Goal: Transaction & Acquisition: Purchase product/service

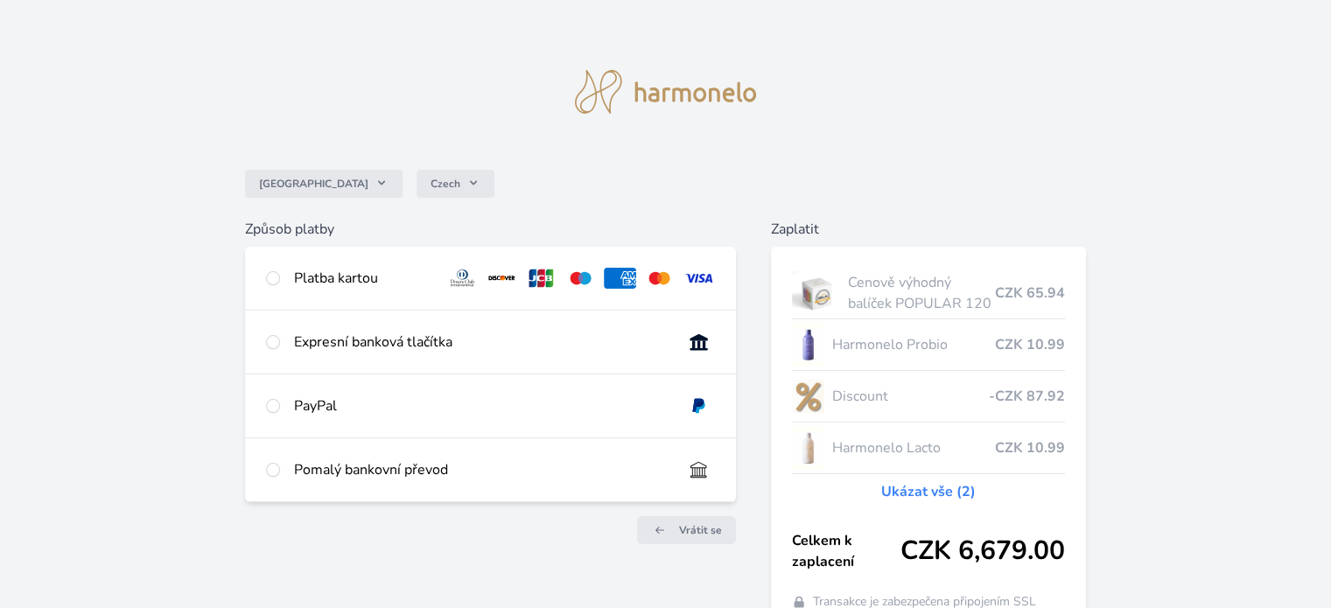
click at [368, 270] on div "Platba kartou" at bounding box center [363, 278] width 138 height 21
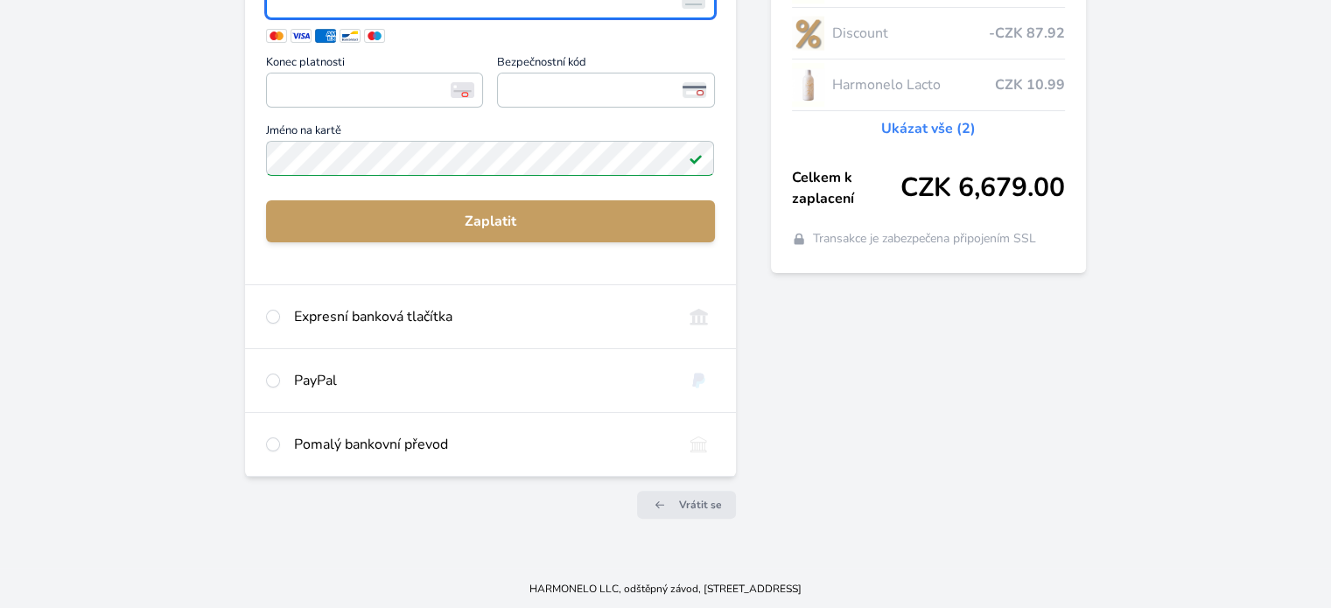
scroll to position [364, 0]
click at [482, 307] on div "Expresní banková tlačítka" at bounding box center [481, 315] width 374 height 21
radio input "false"
radio input "true"
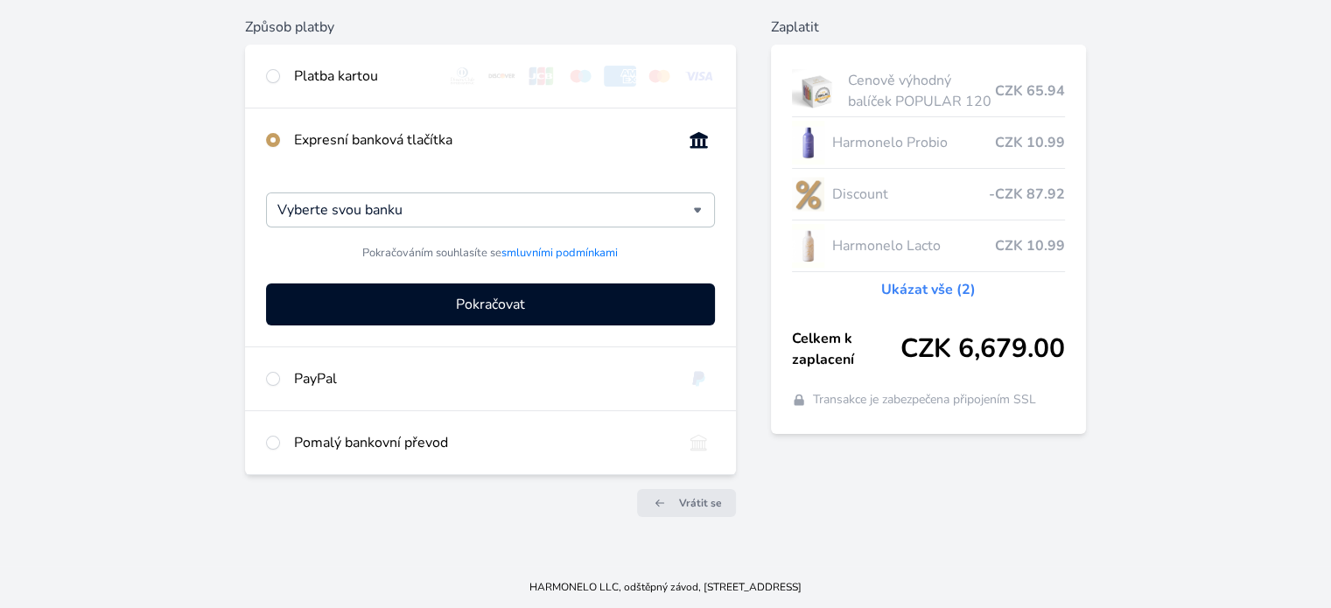
scroll to position [201, 0]
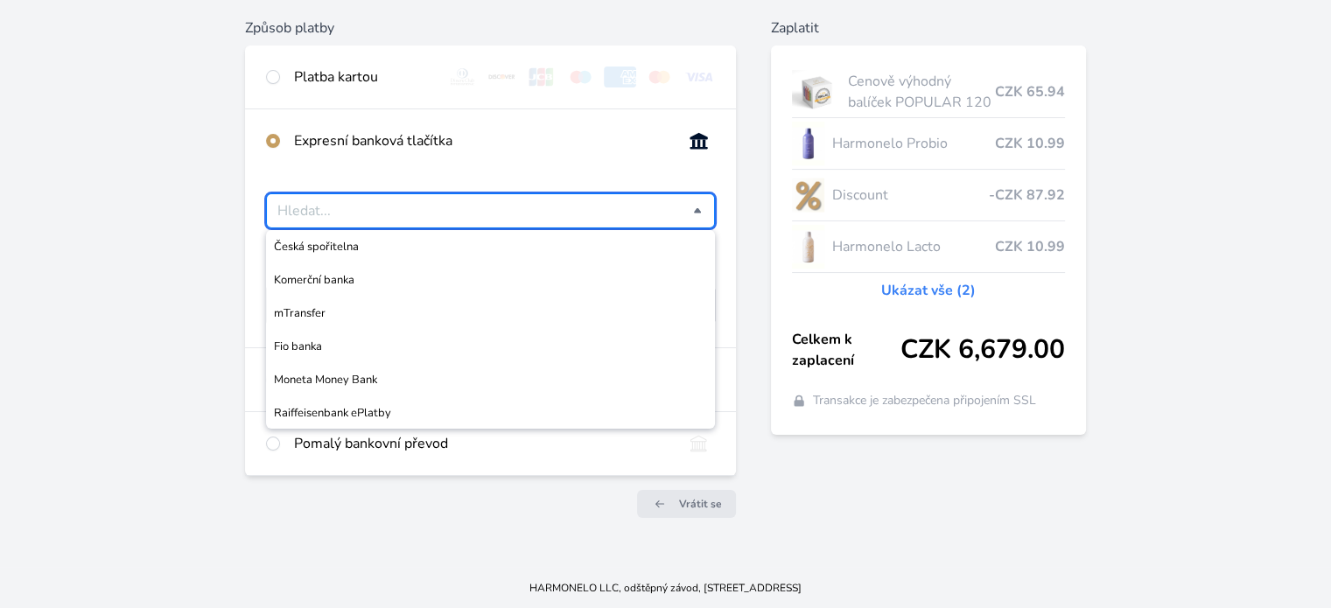
click at [499, 214] on input "Česká spořitelna Komerční banka mTransfer Fio banka Moneta Money Bank Raiffeise…" at bounding box center [484, 210] width 415 height 21
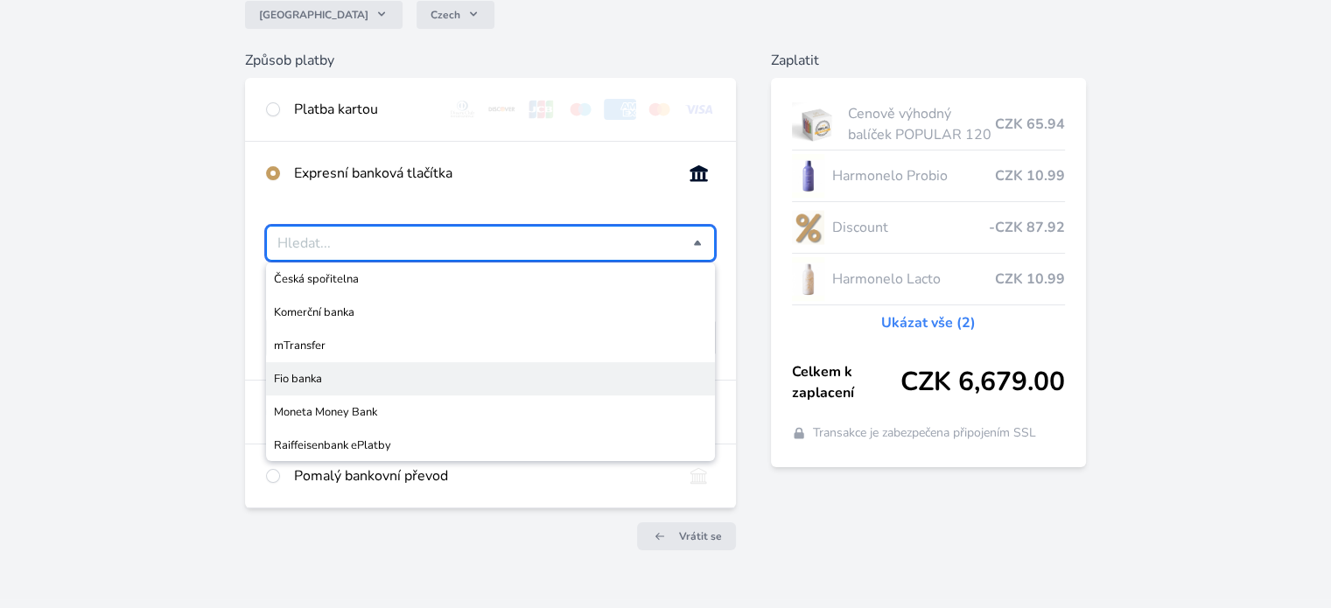
scroll to position [162, 0]
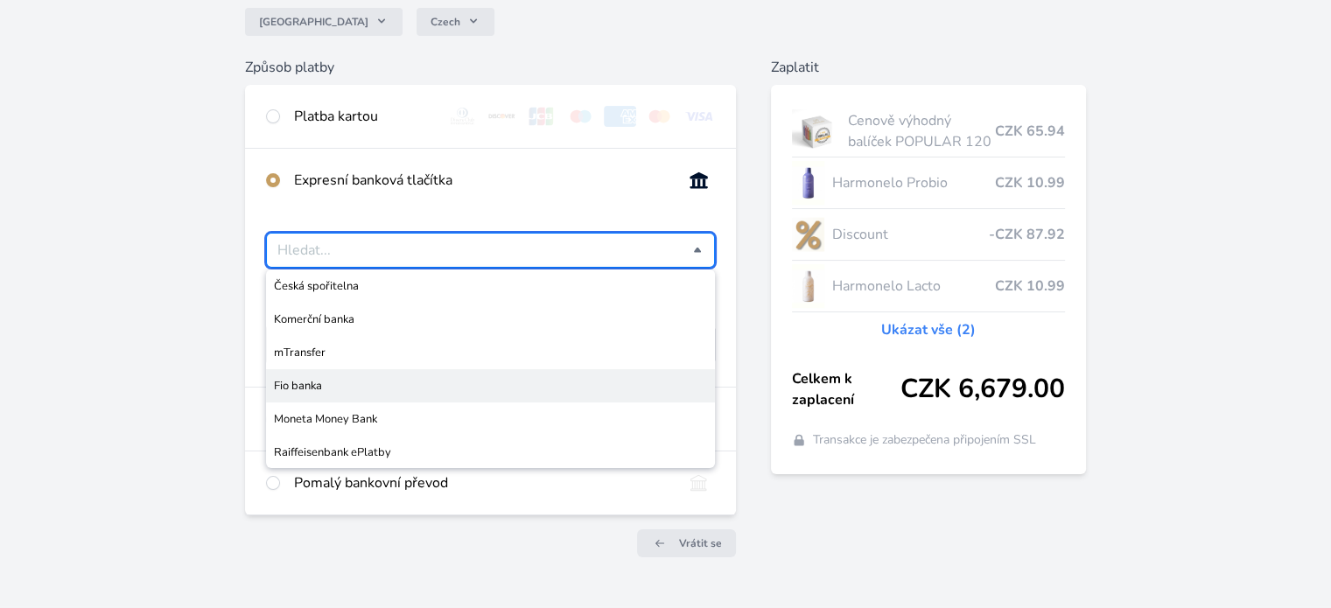
click at [230, 374] on div "Česko Czech Způsob platby Platba kartou Číslo karty <p>Your browser does not su…" at bounding box center [665, 222] width 1331 height 768
type input "Vyberte svou banku"
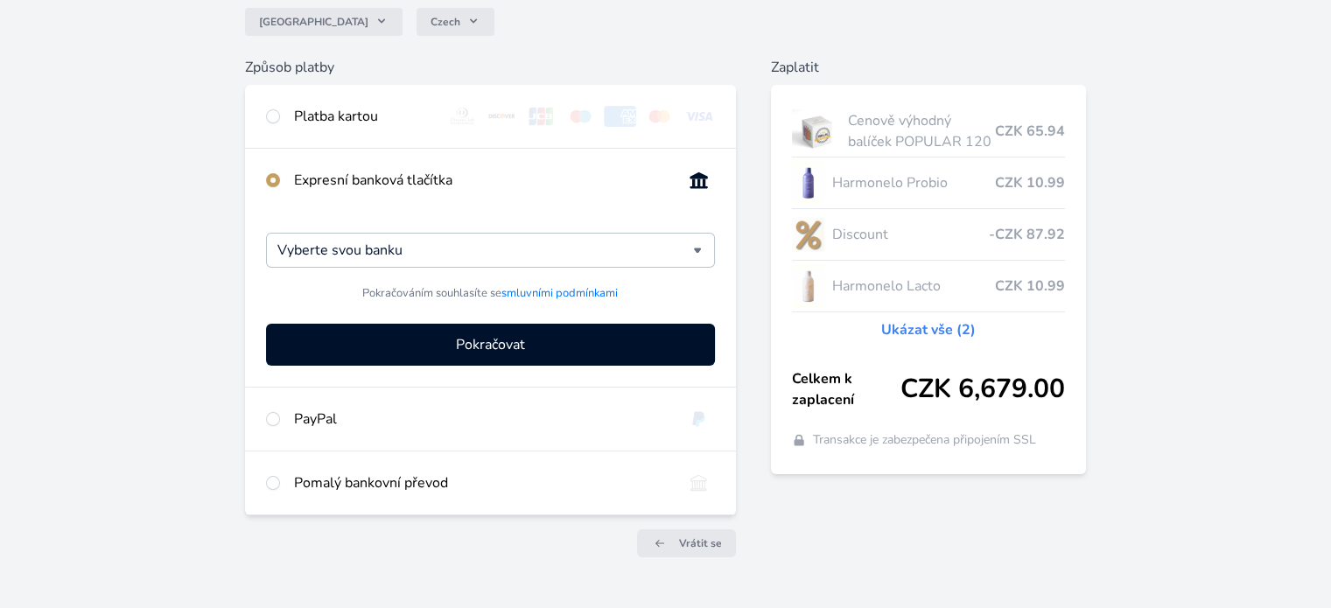
click at [417, 477] on div "Pomalý bankovní převod" at bounding box center [481, 483] width 374 height 21
radio input "false"
radio input "true"
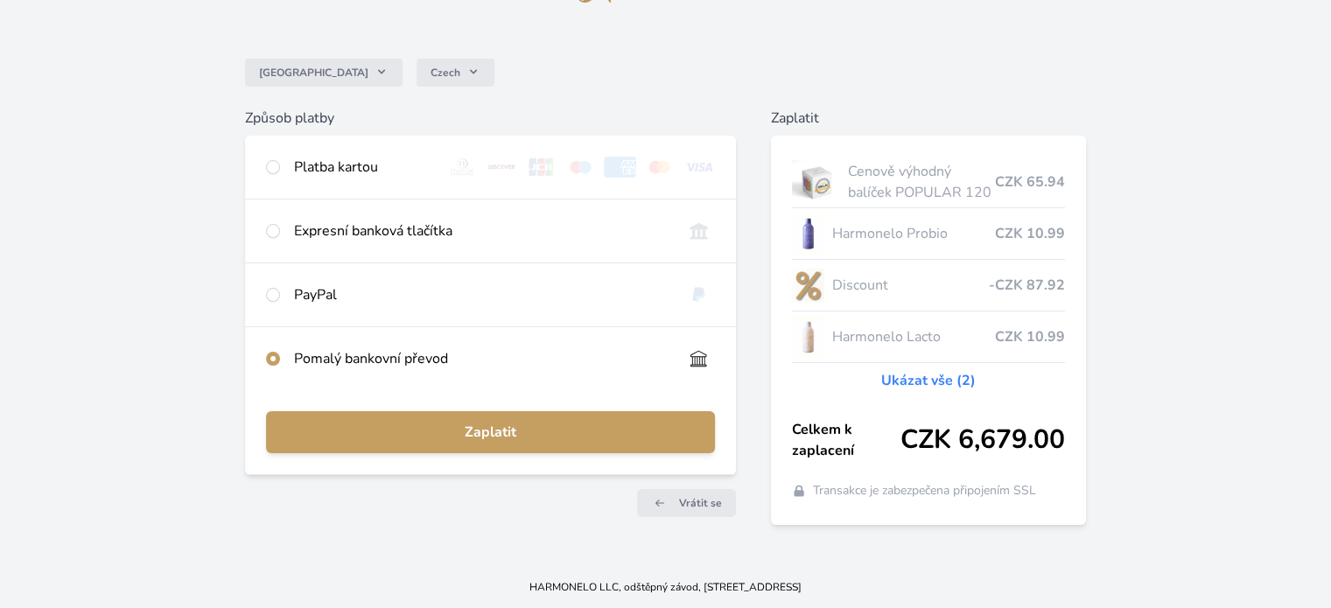
scroll to position [110, 0]
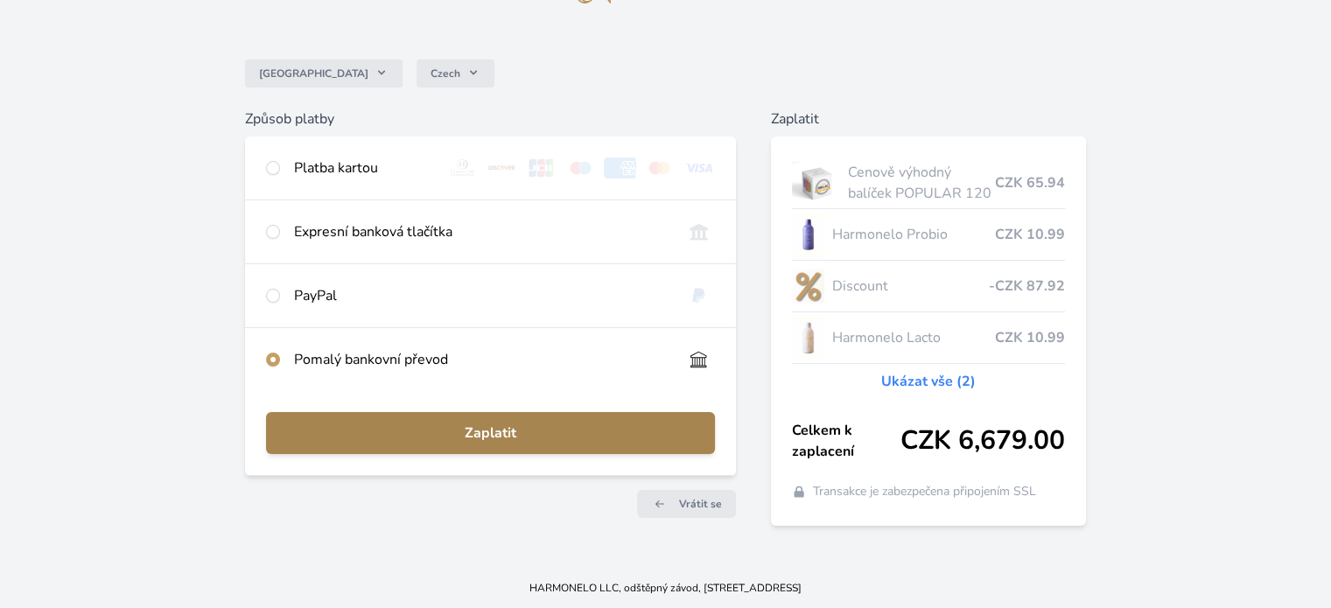
click at [508, 419] on button "Zaplatit" at bounding box center [490, 433] width 448 height 42
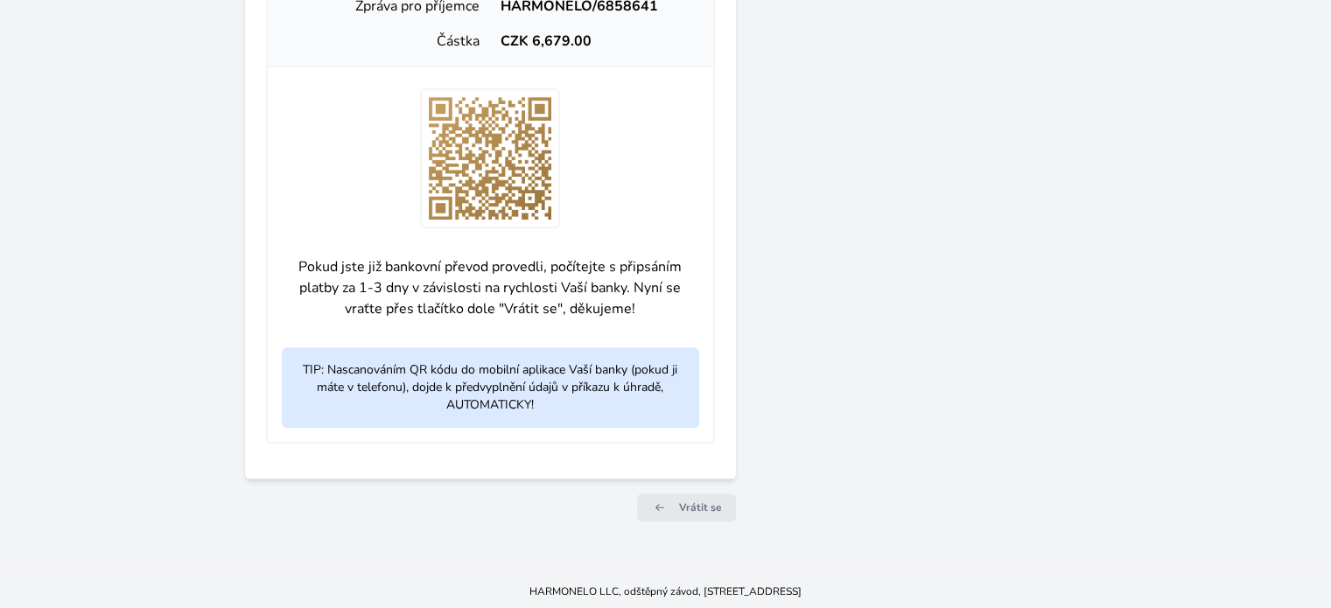
scroll to position [742, 0]
click at [697, 503] on span "Vrátit se" at bounding box center [700, 506] width 43 height 14
